Goal: Task Accomplishment & Management: Use online tool/utility

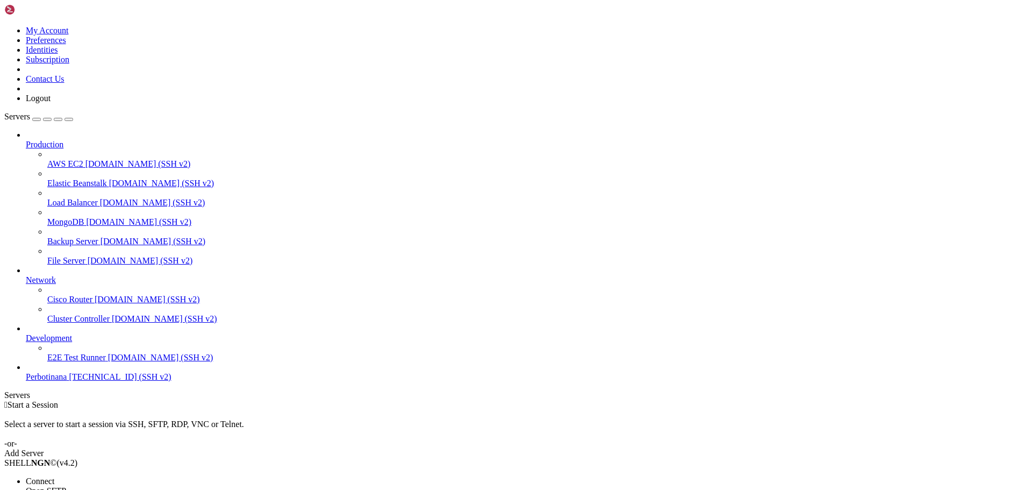
click at [66, 486] on span "Open SFTP" at bounding box center [46, 490] width 40 height 9
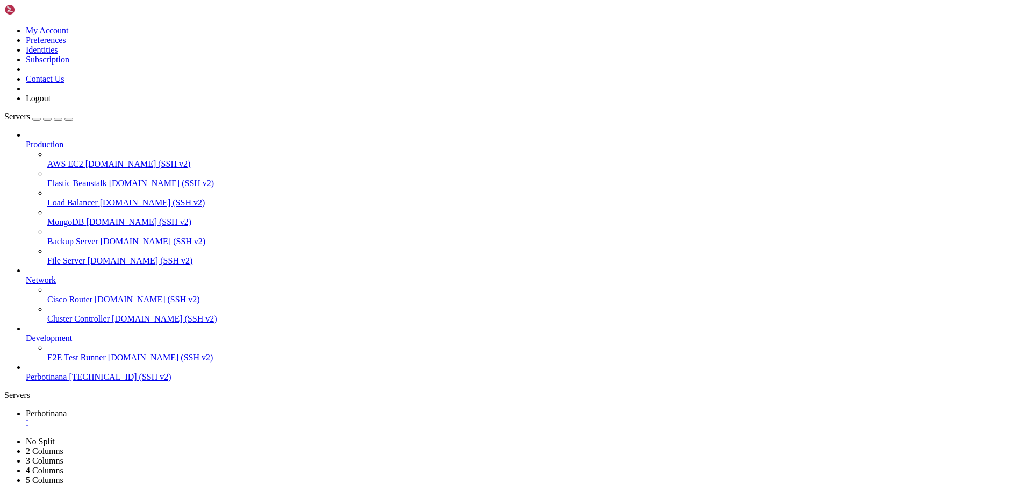
type input "/"
click at [208, 418] on div "" at bounding box center [527, 423] width 1002 height 10
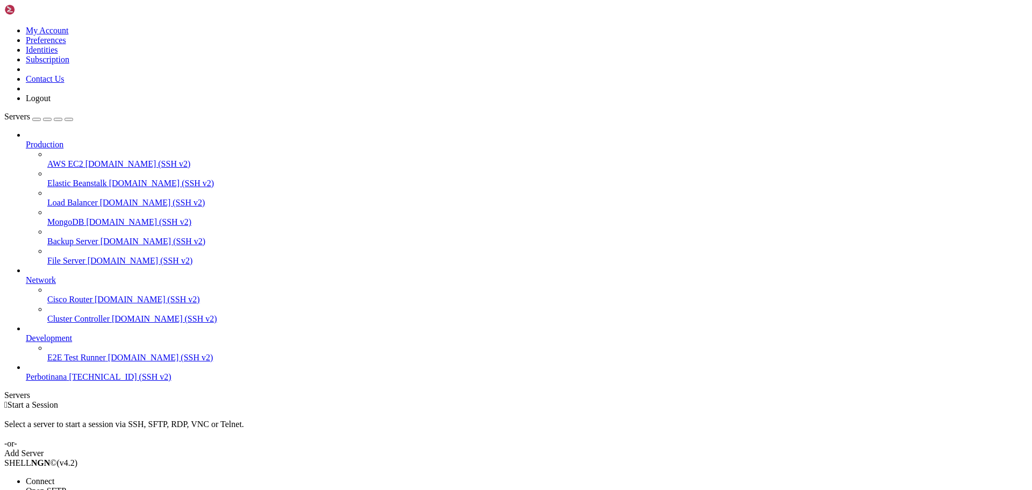
click at [66, 486] on span "Open SFTP" at bounding box center [46, 490] width 40 height 9
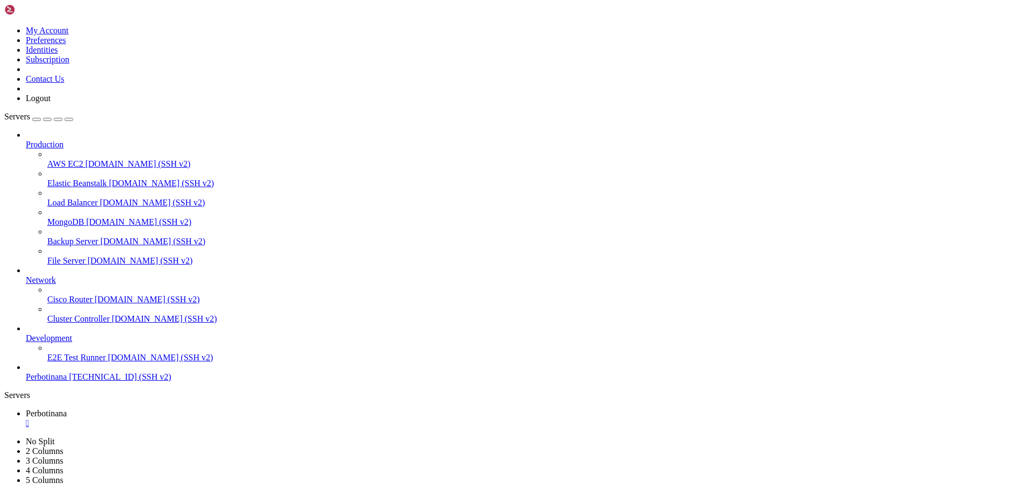
type input "/root/BOTI3"
